Goal: Register for event/course

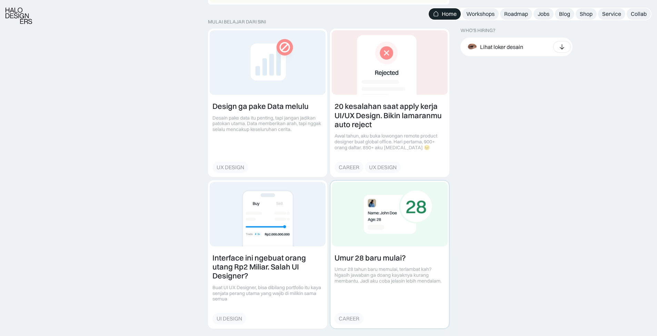
scroll to position [1139, 0]
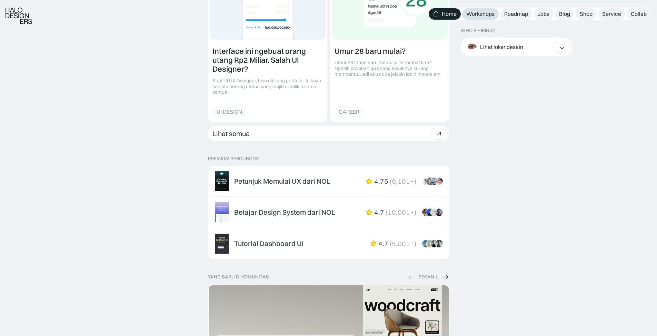
click at [475, 19] on link "Workshops" at bounding box center [480, 13] width 37 height 11
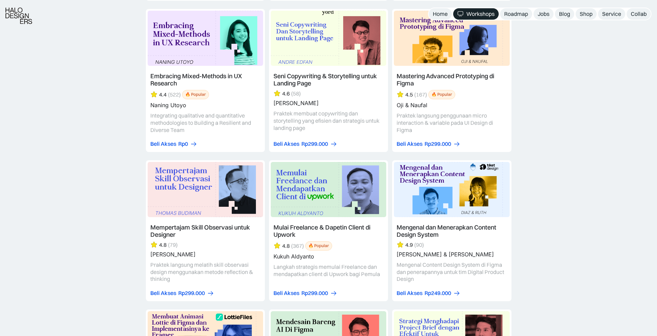
scroll to position [1760, 0]
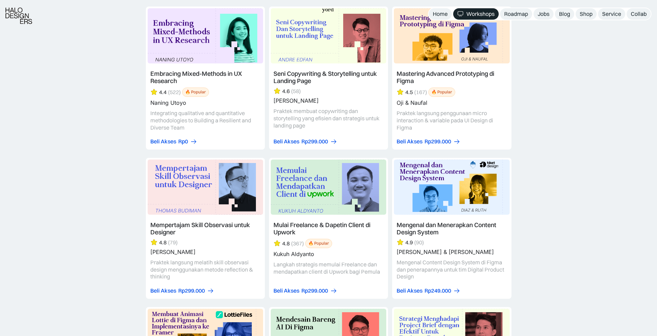
click at [309, 195] on link at bounding box center [328, 228] width 119 height 141
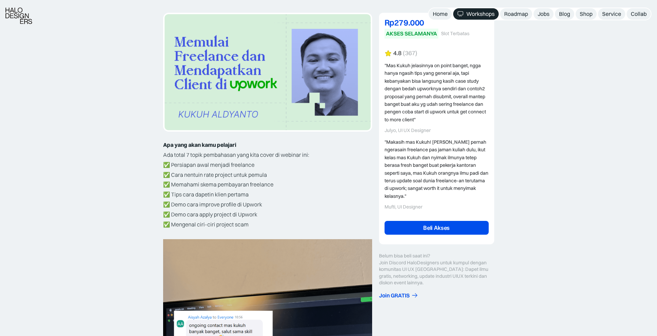
scroll to position [138, 0]
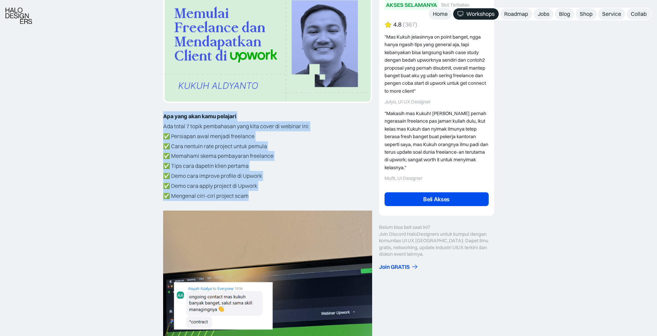
drag, startPoint x: 0, startPoint y: 0, endPoint x: 133, endPoint y: 112, distance: 174.3
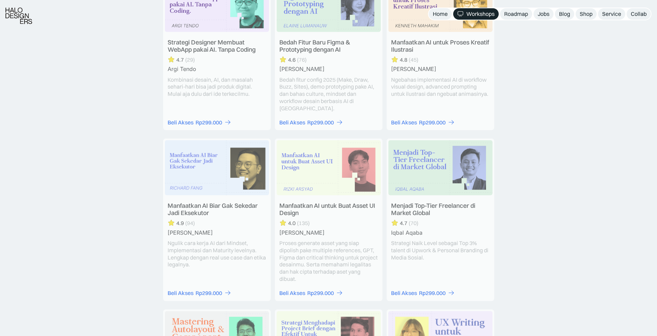
scroll to position [2001, 0]
